Goal: Transaction & Acquisition: Download file/media

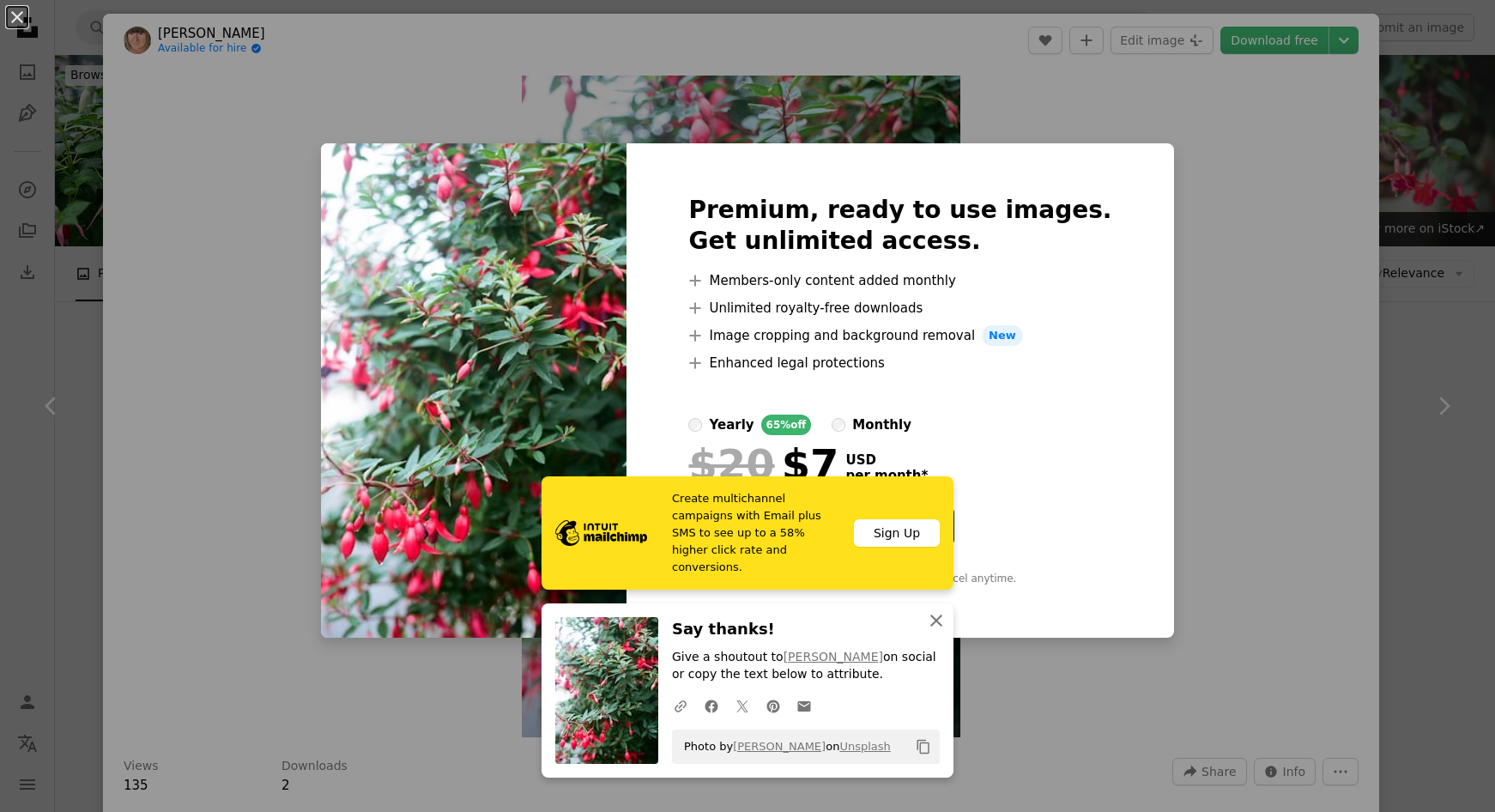
click at [932, 622] on icon "button" at bounding box center [936, 620] width 12 height 12
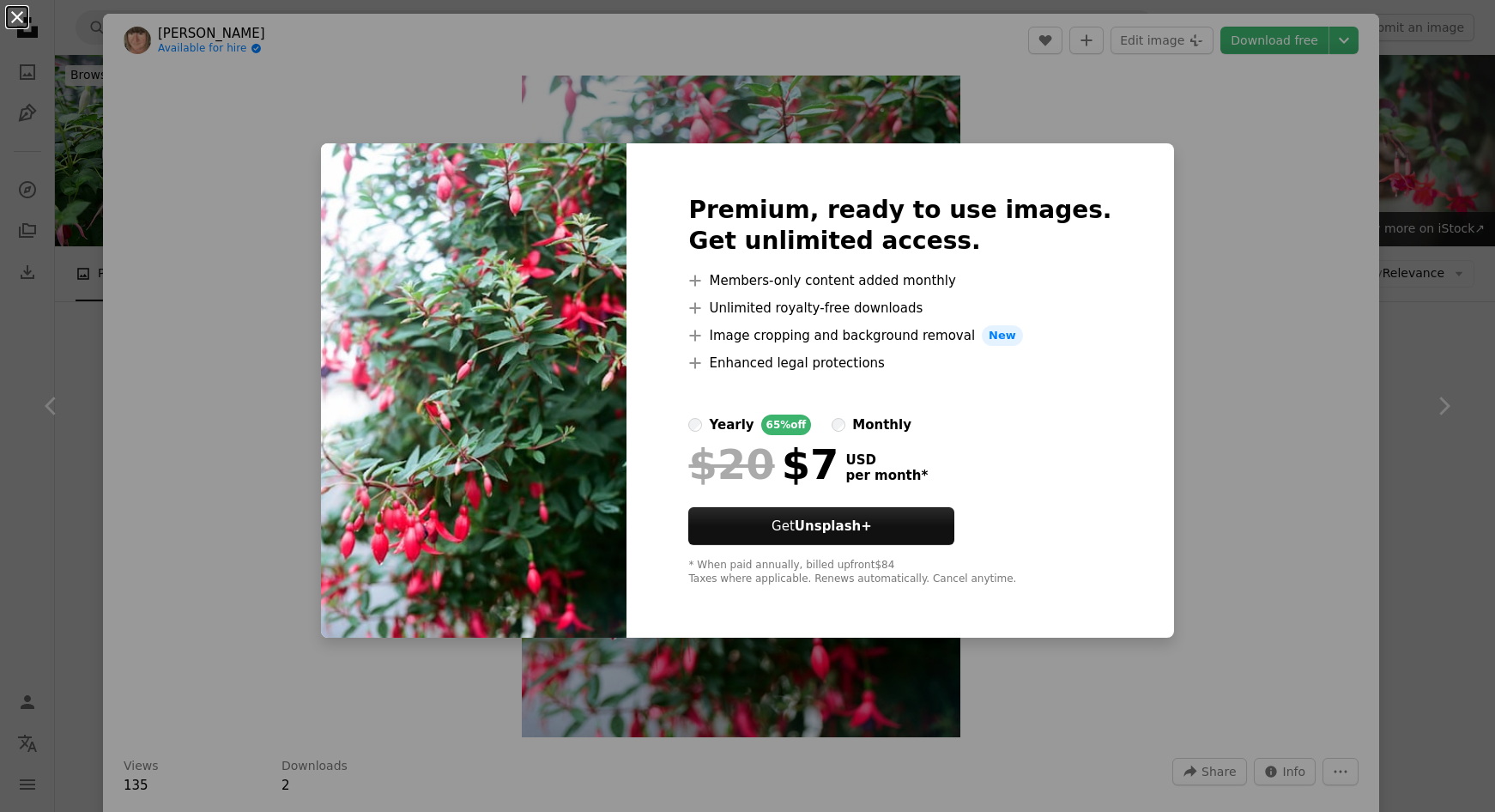
click at [24, 15] on button "An X shape" at bounding box center [17, 17] width 21 height 21
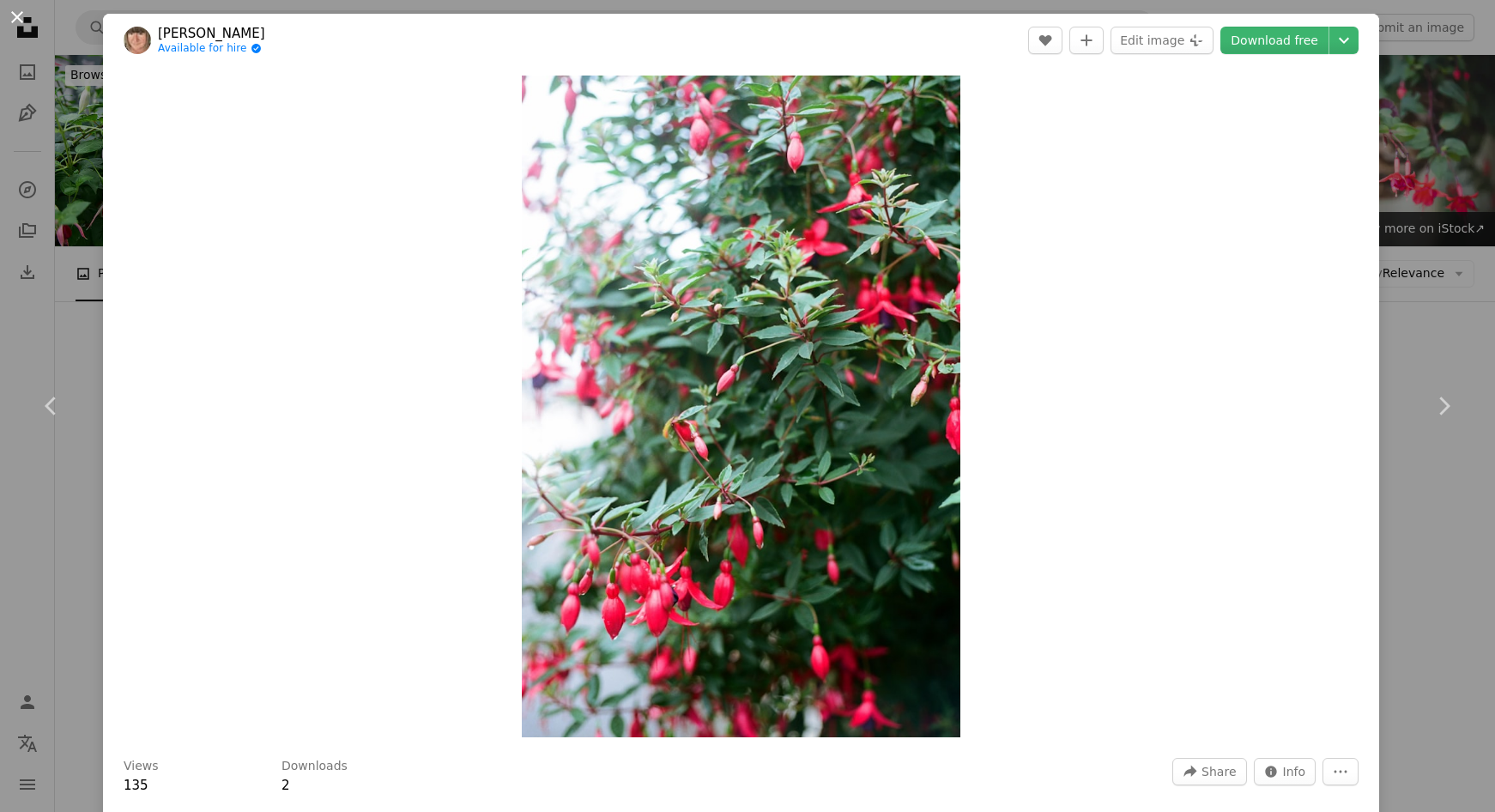
click at [15, 7] on button "An X shape" at bounding box center [17, 17] width 21 height 21
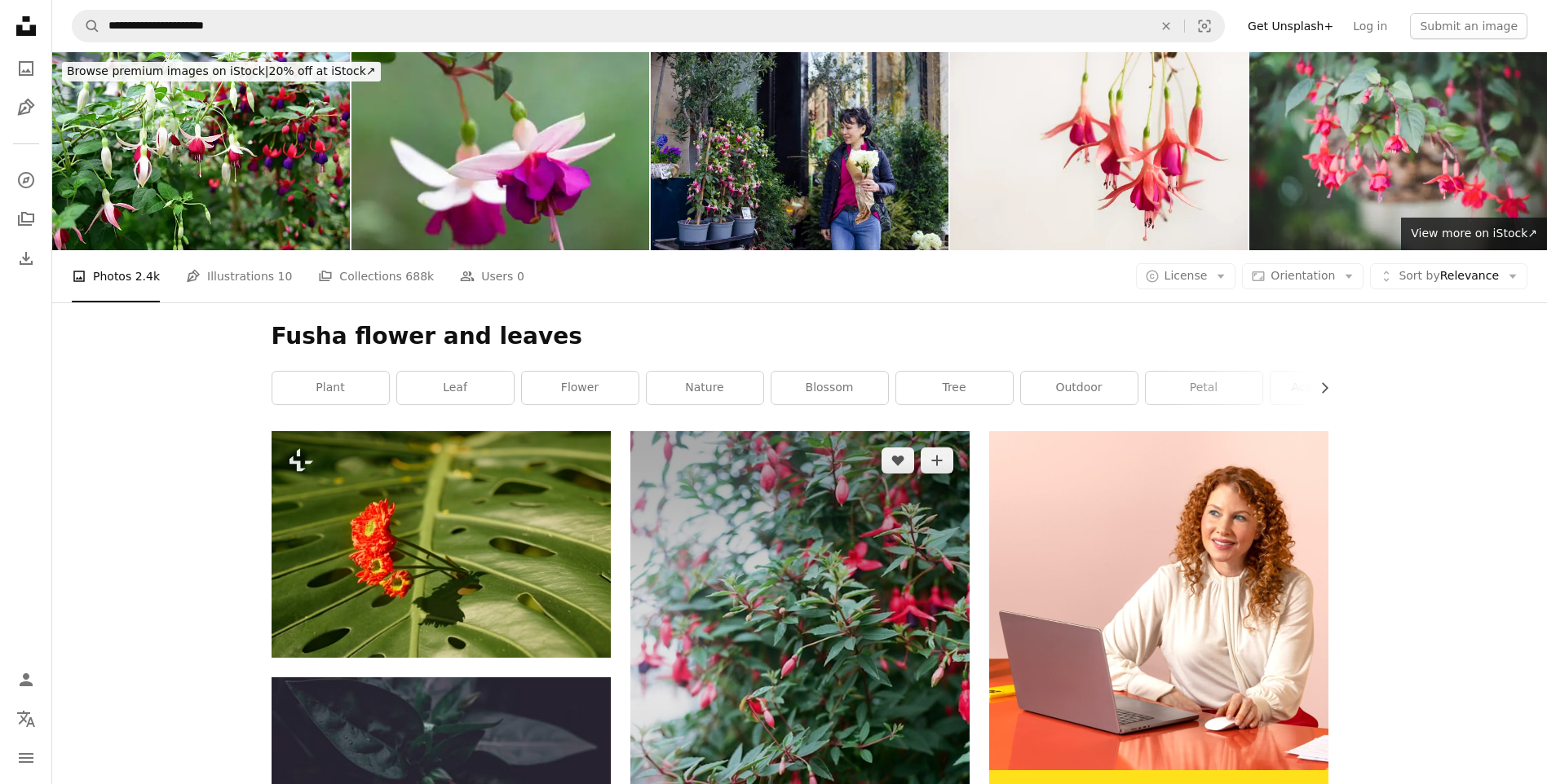
click at [828, 506] on img at bounding box center [800, 687] width 339 height 511
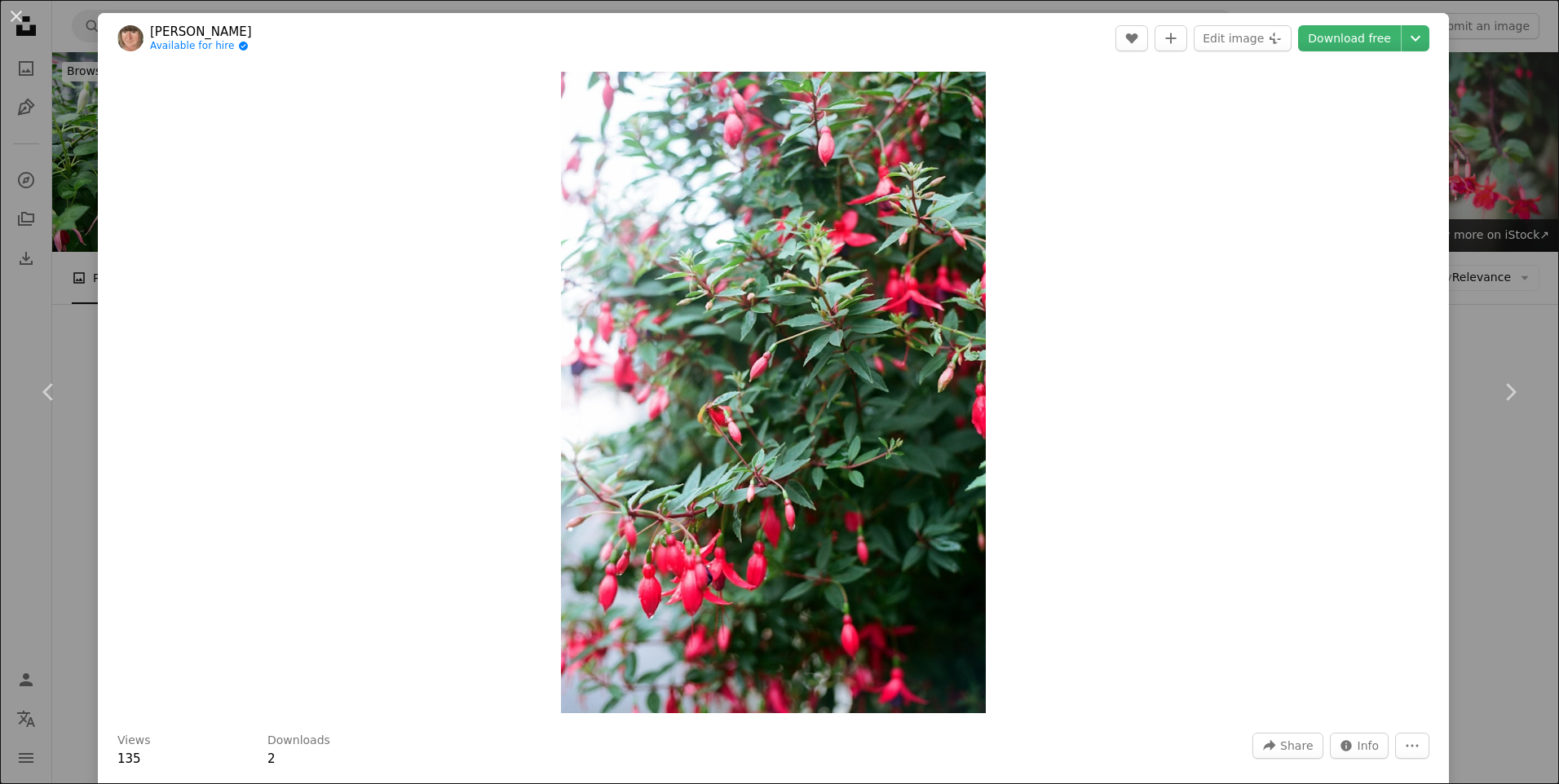
drag, startPoint x: 105, startPoint y: 320, endPoint x: 181, endPoint y: 305, distance: 77.5
click at [181, 305] on div "Zoom in" at bounding box center [774, 392] width 1351 height 658
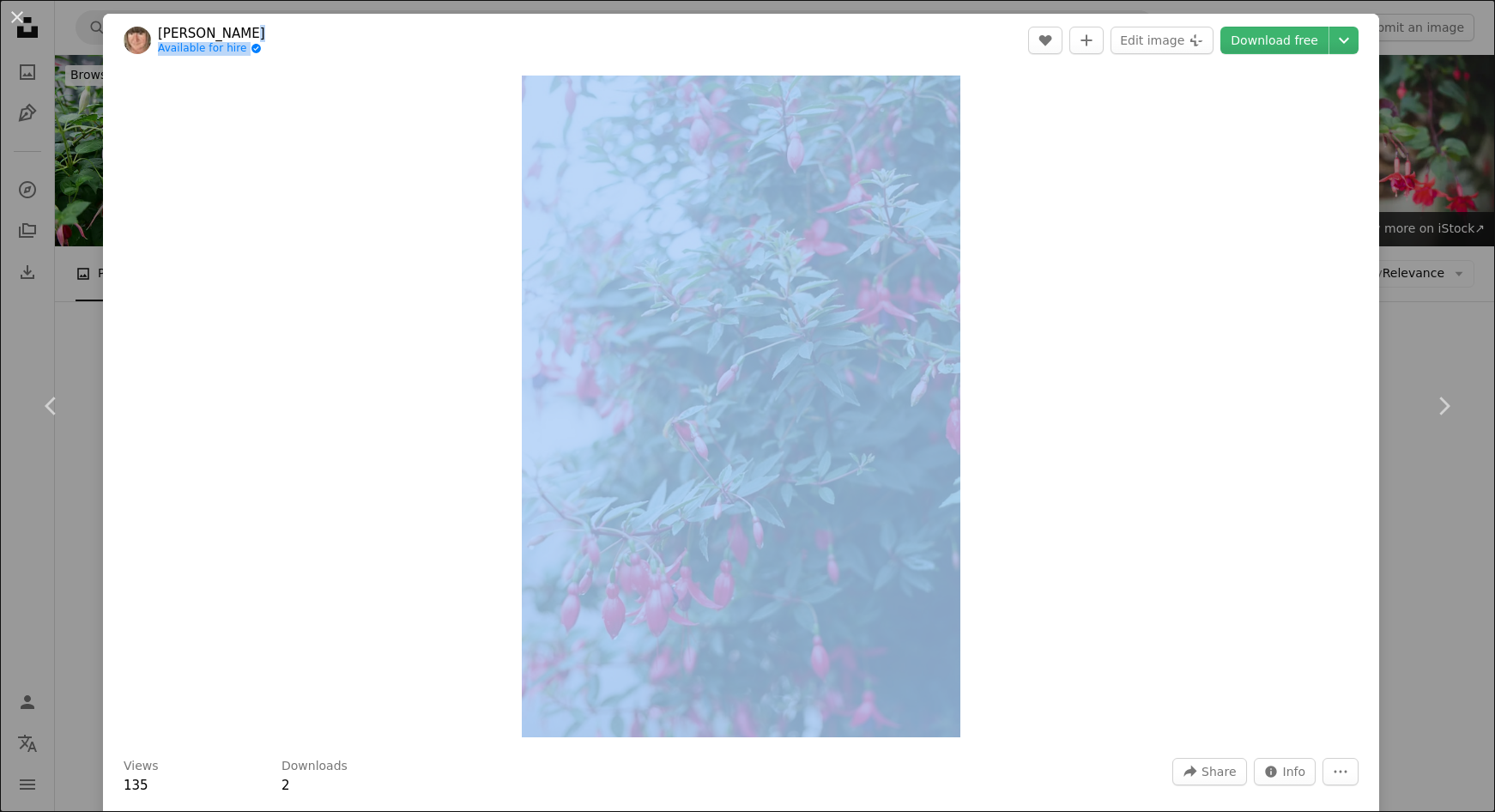
drag, startPoint x: 278, startPoint y: 9, endPoint x: 139, endPoint y: 116, distance: 175.4
click at [139, 116] on div "An X shape Chevron left Chevron right [PERSON_NAME] Available for hire A checkm…" at bounding box center [747, 406] width 1495 height 812
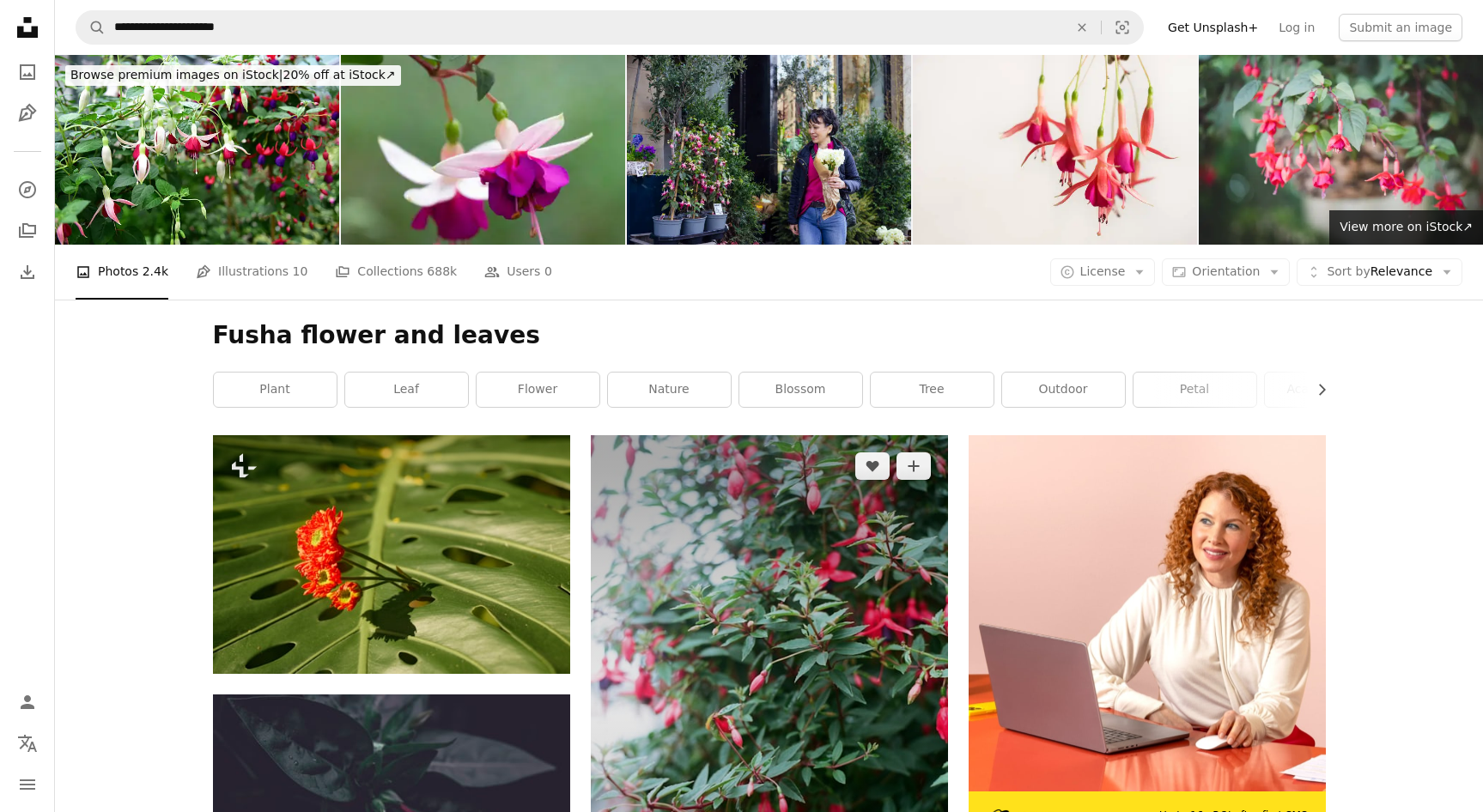
click at [737, 484] on img at bounding box center [769, 704] width 357 height 538
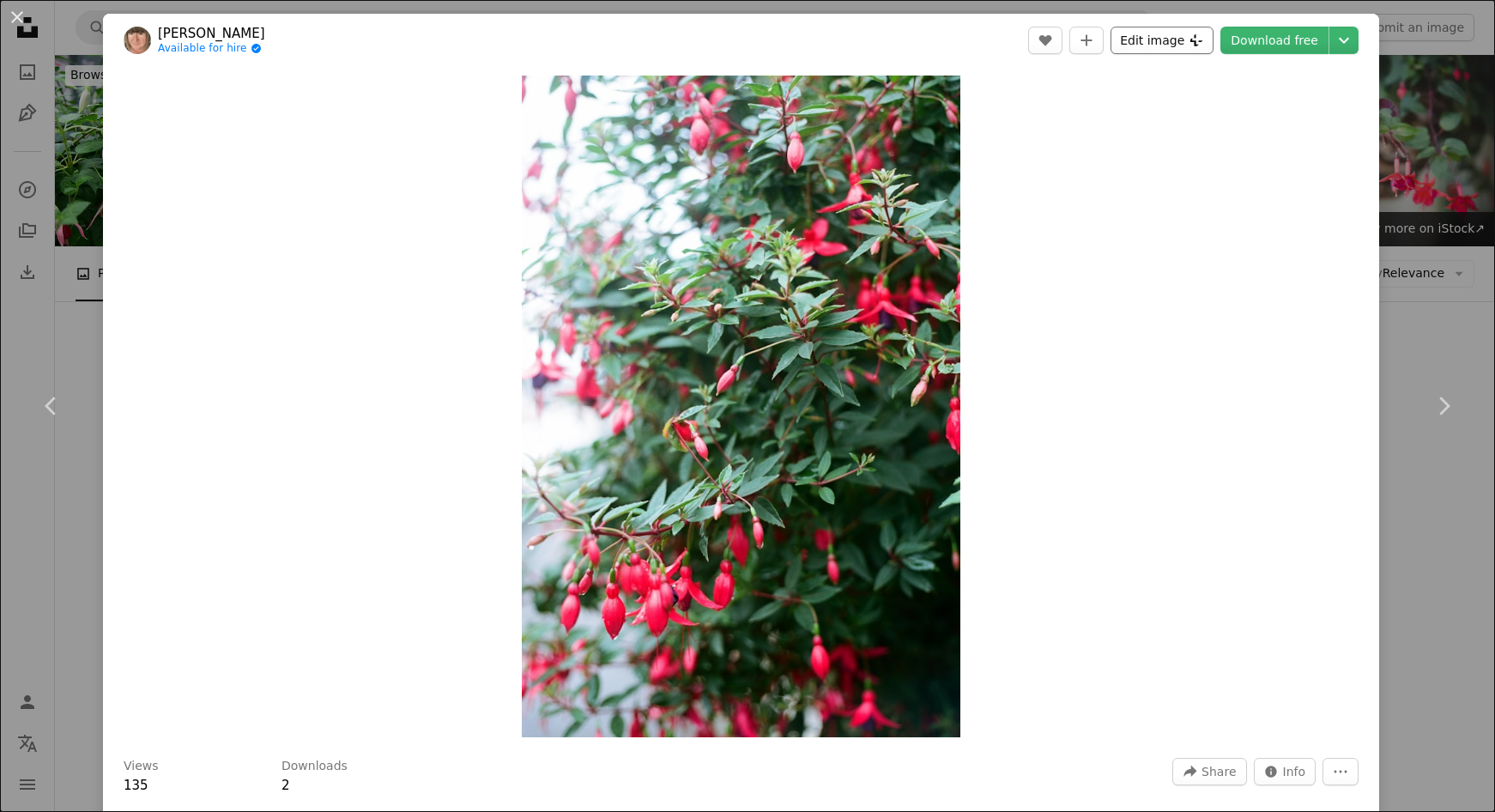
click at [1171, 37] on button "Edit image Plus sign for Unsplash+" at bounding box center [1162, 40] width 103 height 27
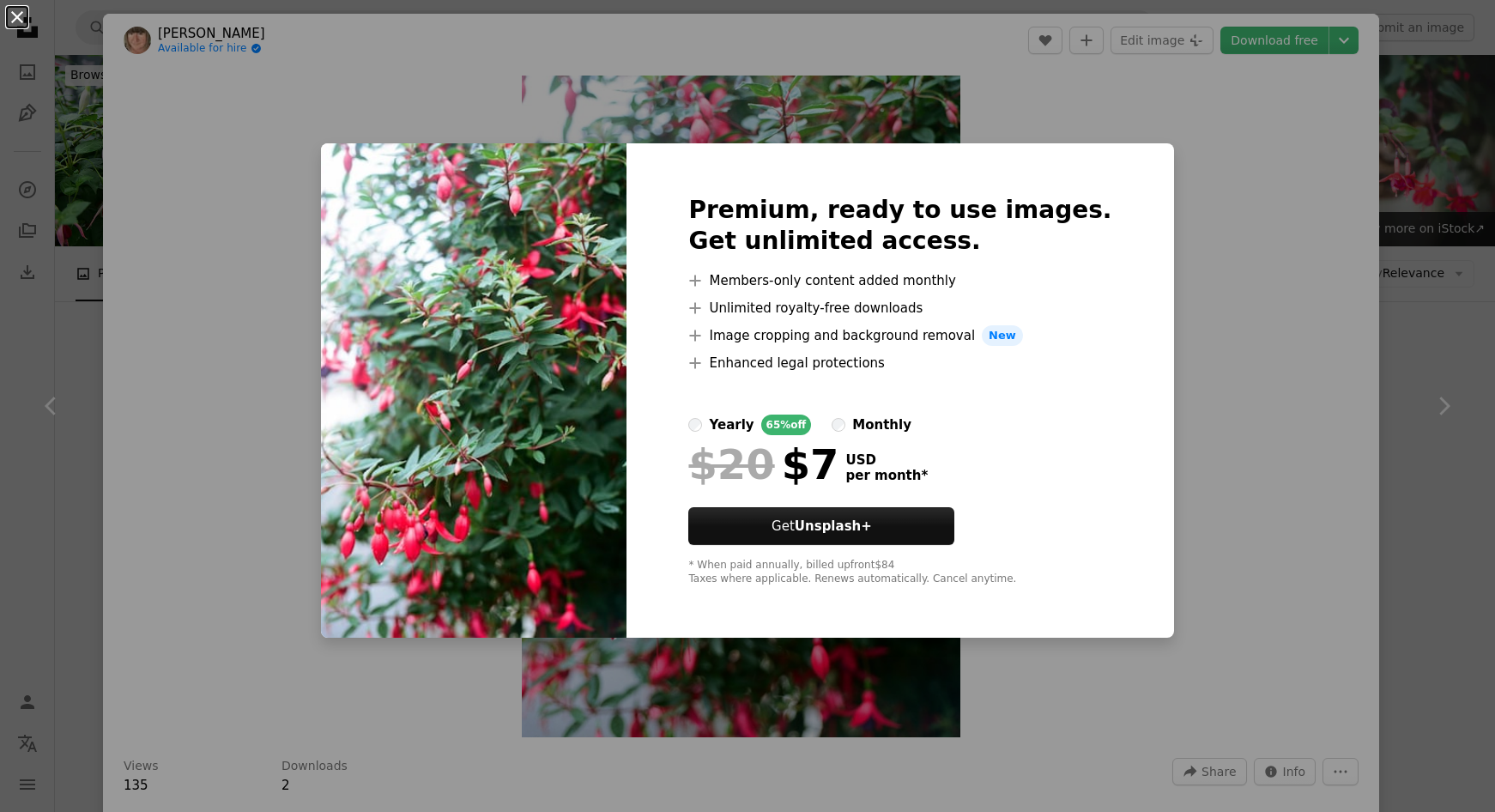
click at [20, 16] on button "An X shape" at bounding box center [17, 17] width 21 height 21
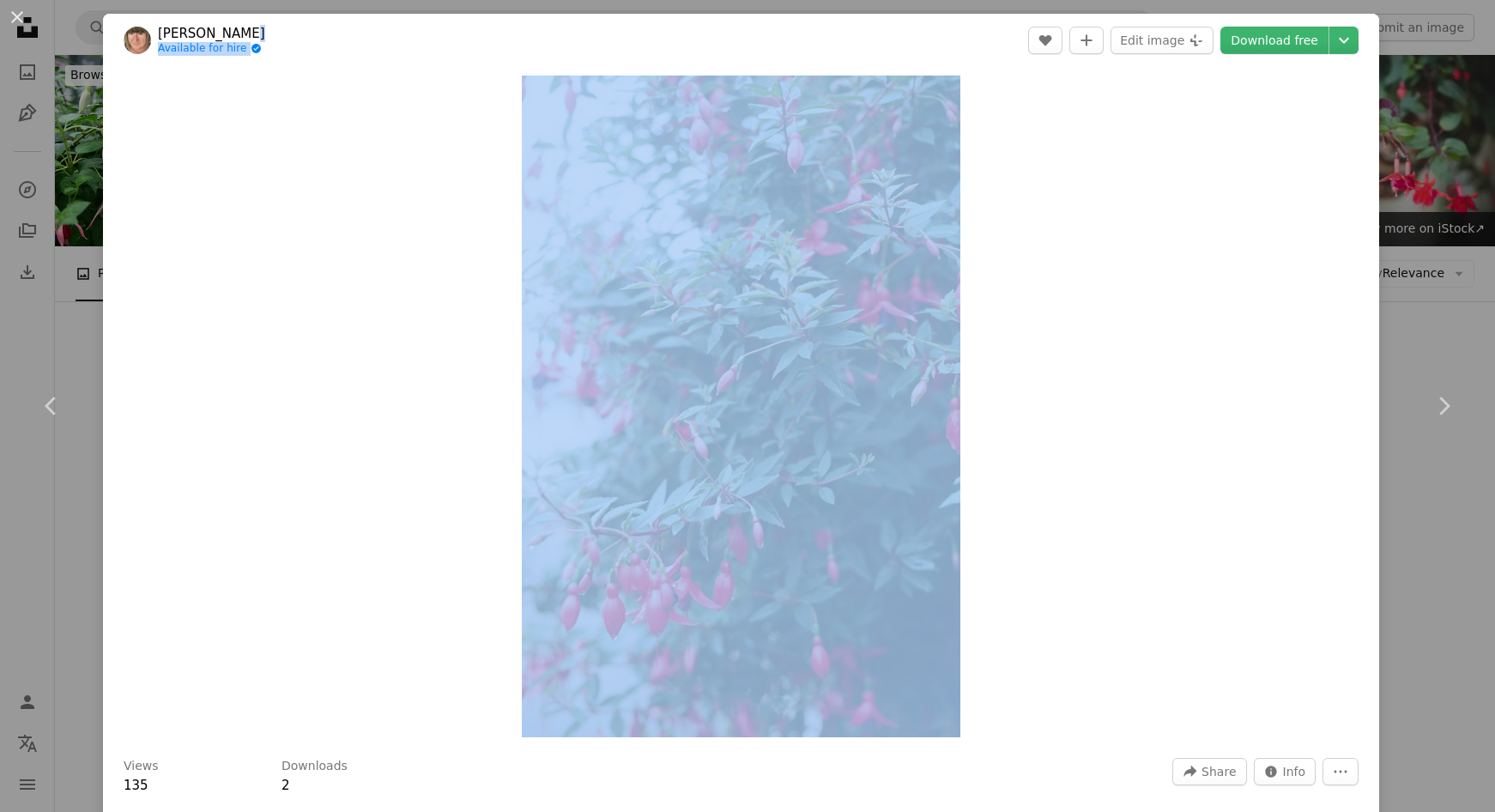
drag, startPoint x: 455, startPoint y: 40, endPoint x: 60, endPoint y: 314, distance: 480.7
click at [92, 297] on div "An X shape Chevron left Chevron right [PERSON_NAME] Available for hire A checkm…" at bounding box center [747, 406] width 1495 height 812
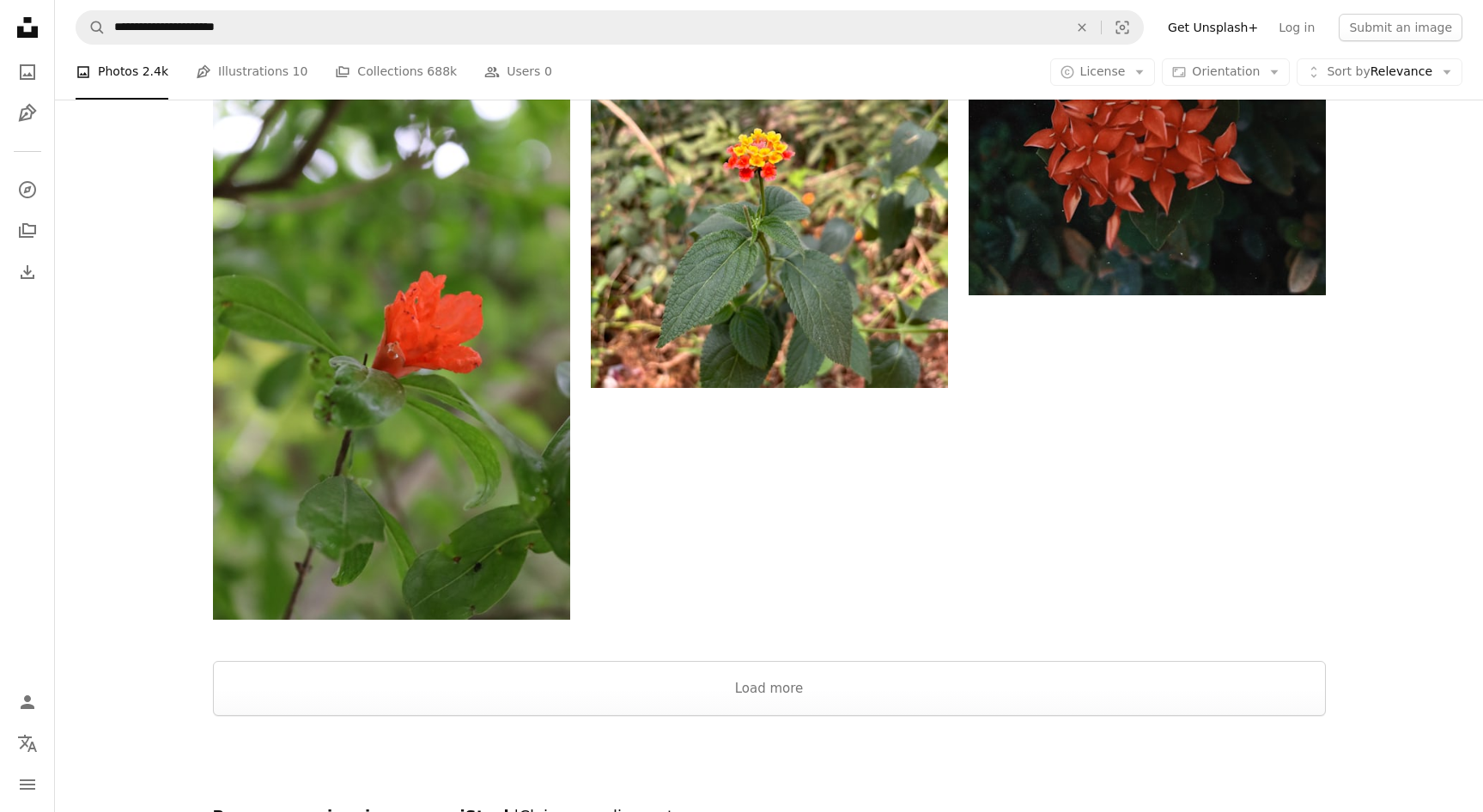
scroll to position [2683, 0]
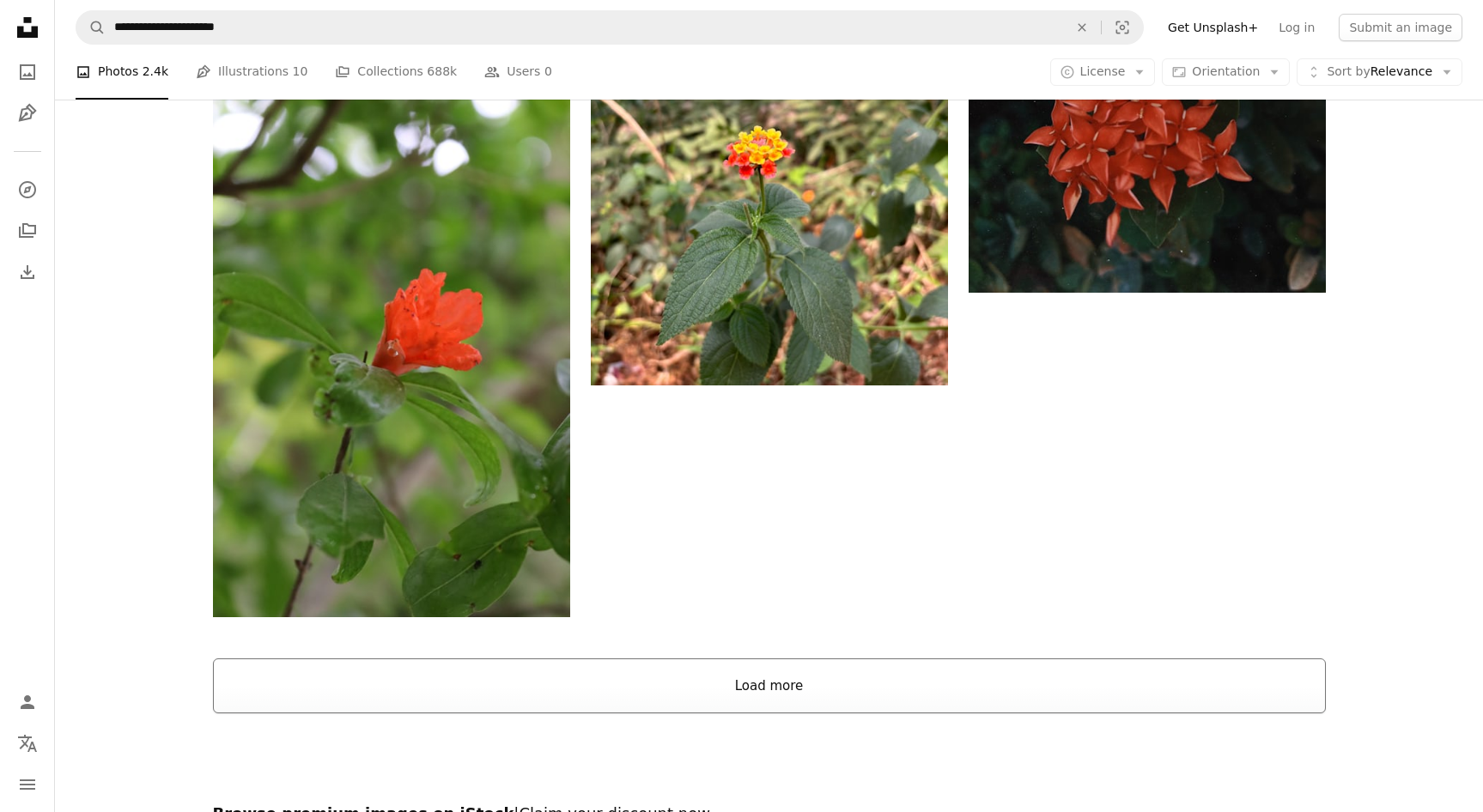
click at [738, 658] on button "Load more" at bounding box center [769, 686] width 1113 height 55
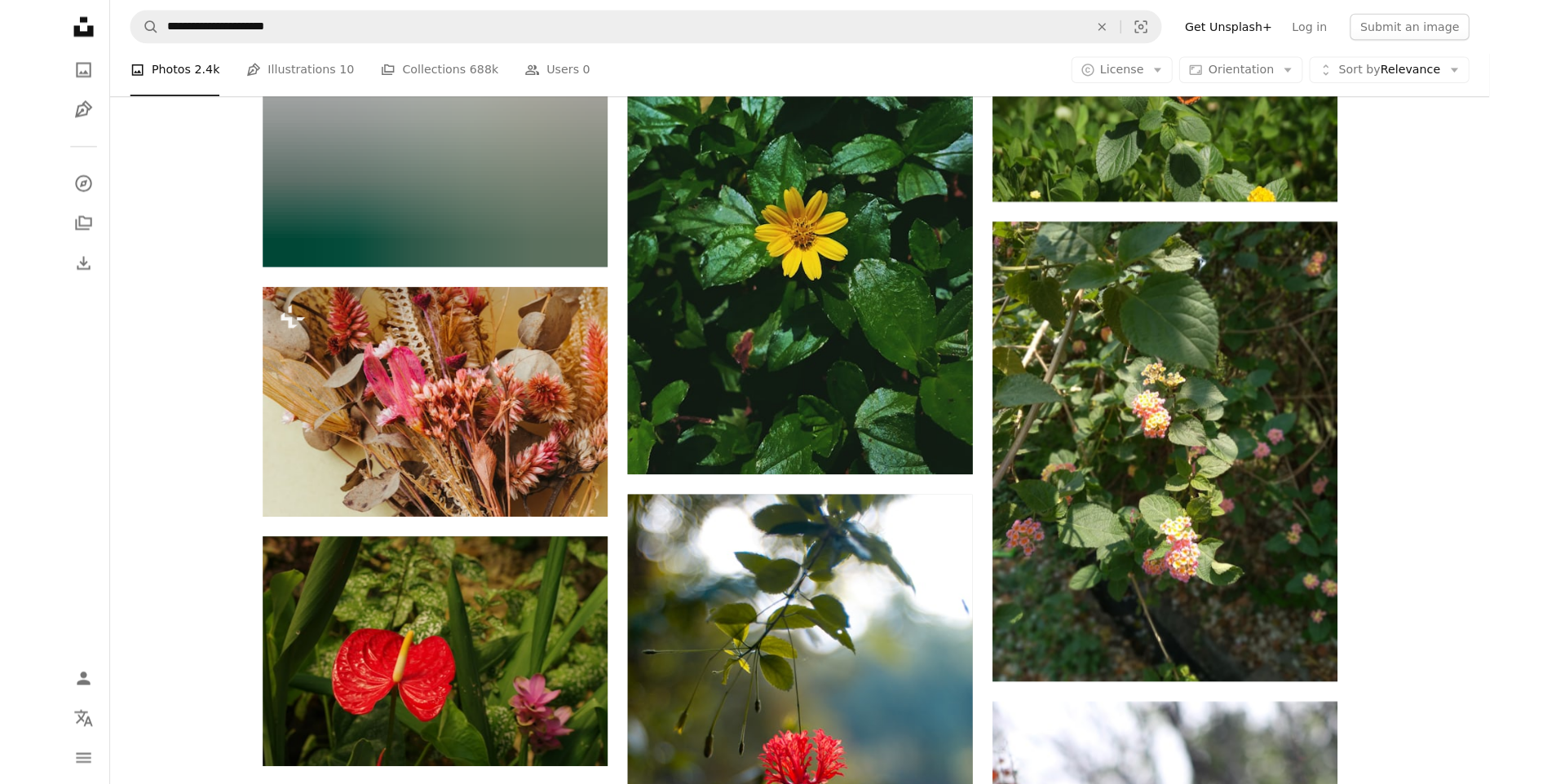
scroll to position [5156, 0]
